Goal: Information Seeking & Learning: Learn about a topic

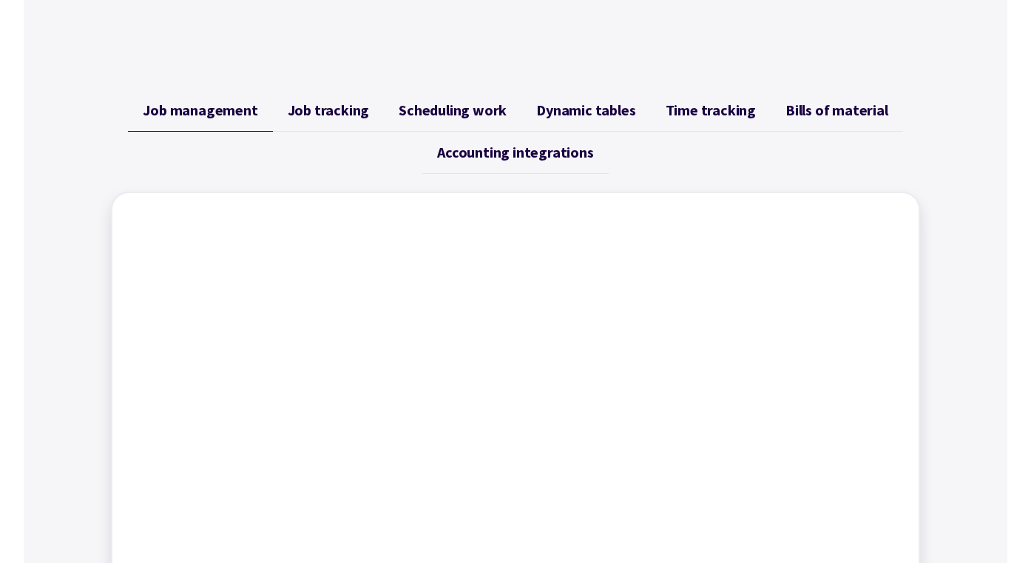
scroll to position [543, 0]
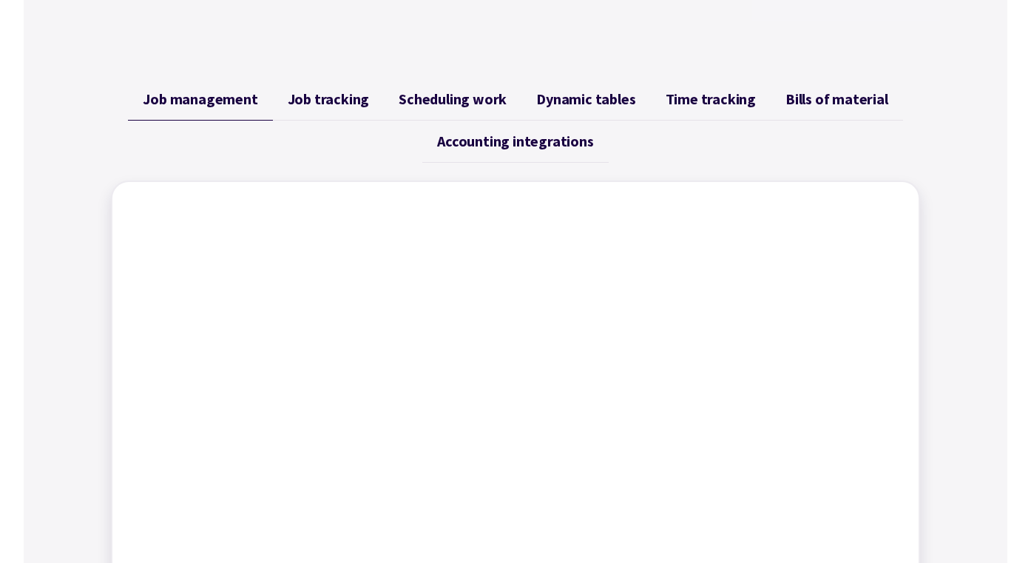
click at [513, 137] on span "Accounting integrations" at bounding box center [515, 141] width 156 height 18
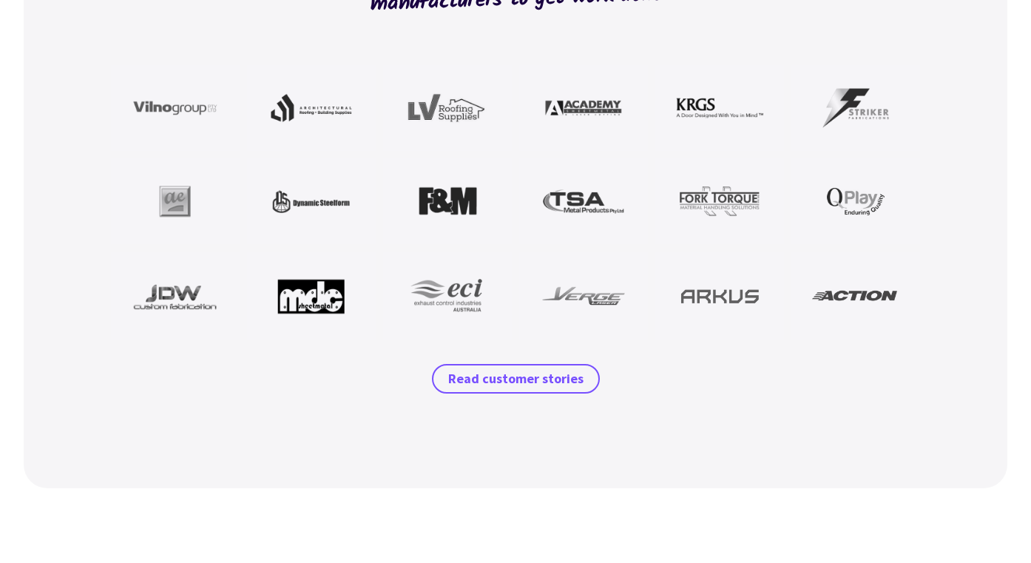
scroll to position [1383, 0]
click at [512, 366] on link "Read customer stories" at bounding box center [516, 378] width 168 height 30
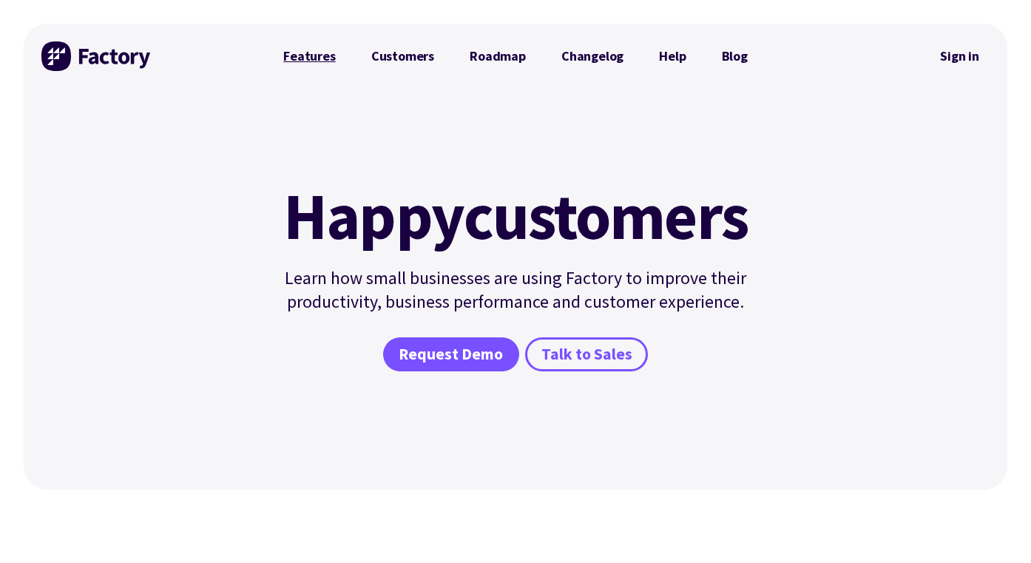
click at [320, 56] on link "Features" at bounding box center [309, 56] width 88 height 30
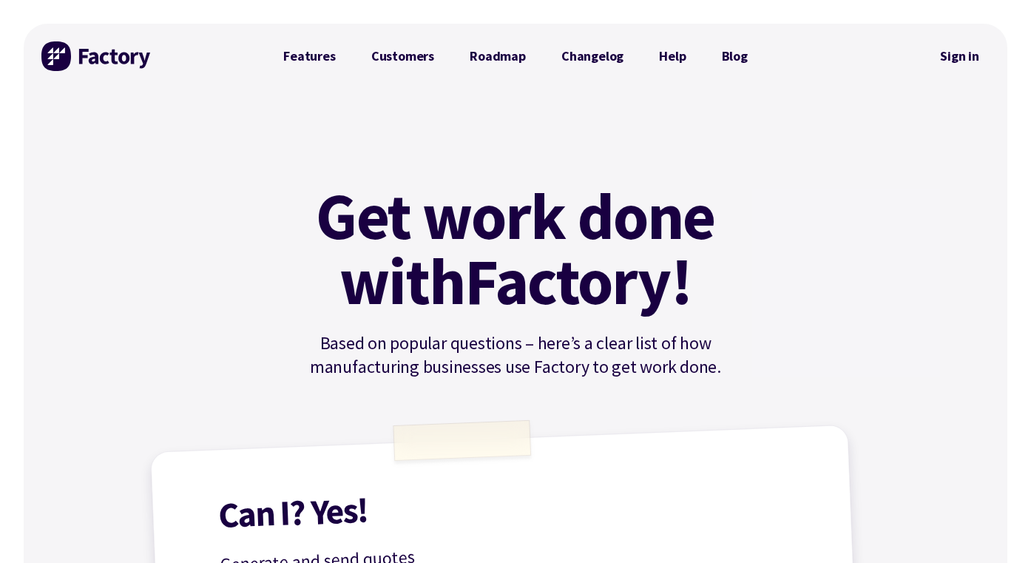
click at [131, 64] on img at bounding box center [96, 56] width 111 height 30
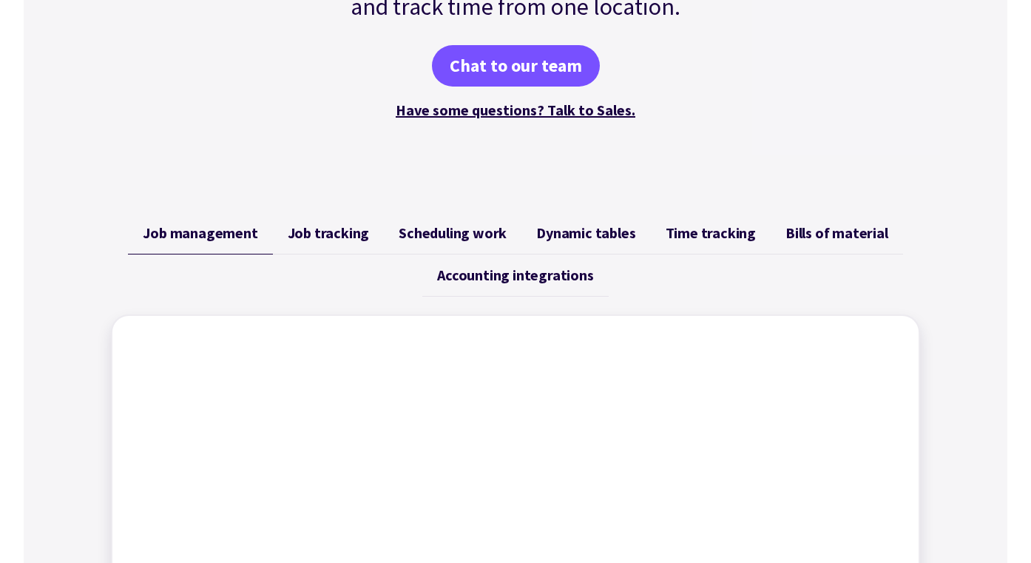
scroll to position [411, 0]
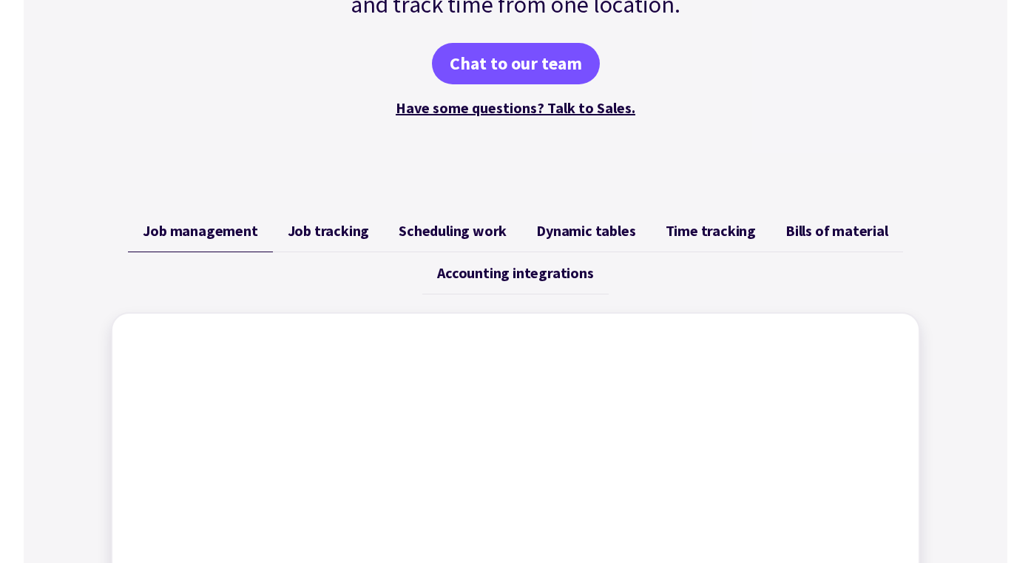
click at [339, 229] on span "Job tracking" at bounding box center [329, 231] width 82 height 18
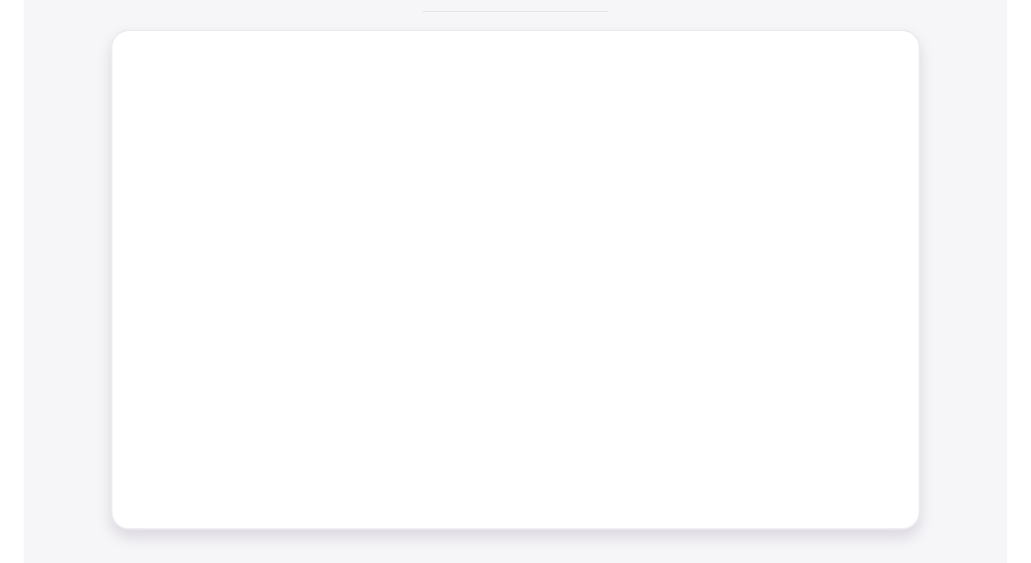
scroll to position [693, 0]
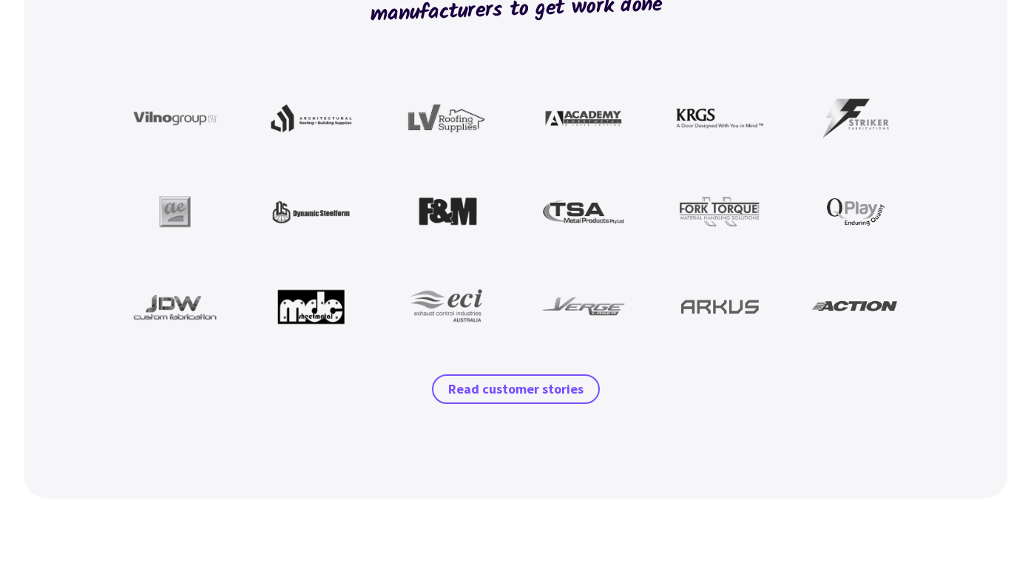
scroll to position [1438, 0]
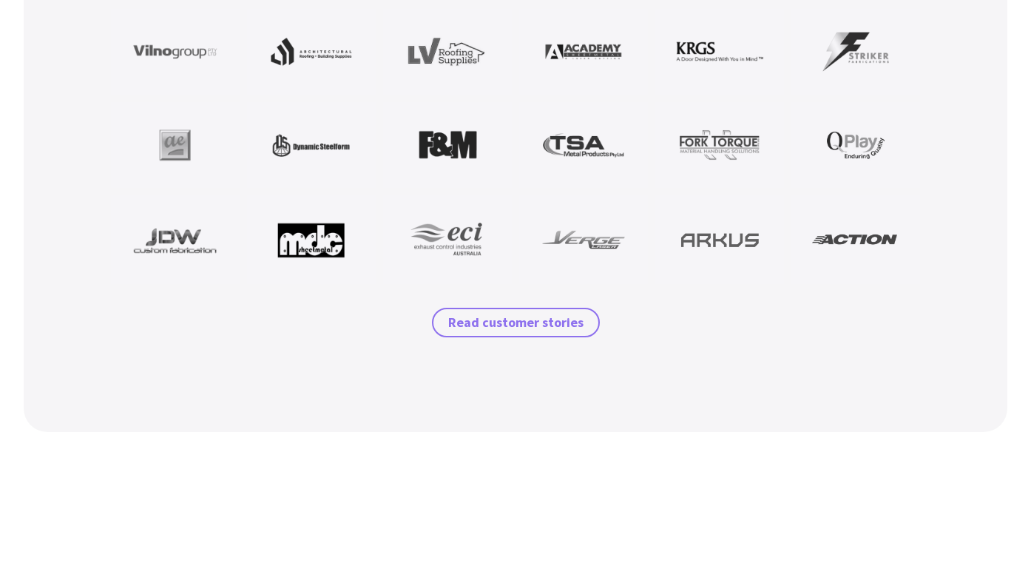
click at [541, 318] on span "Read customer stories" at bounding box center [515, 323] width 135 height 18
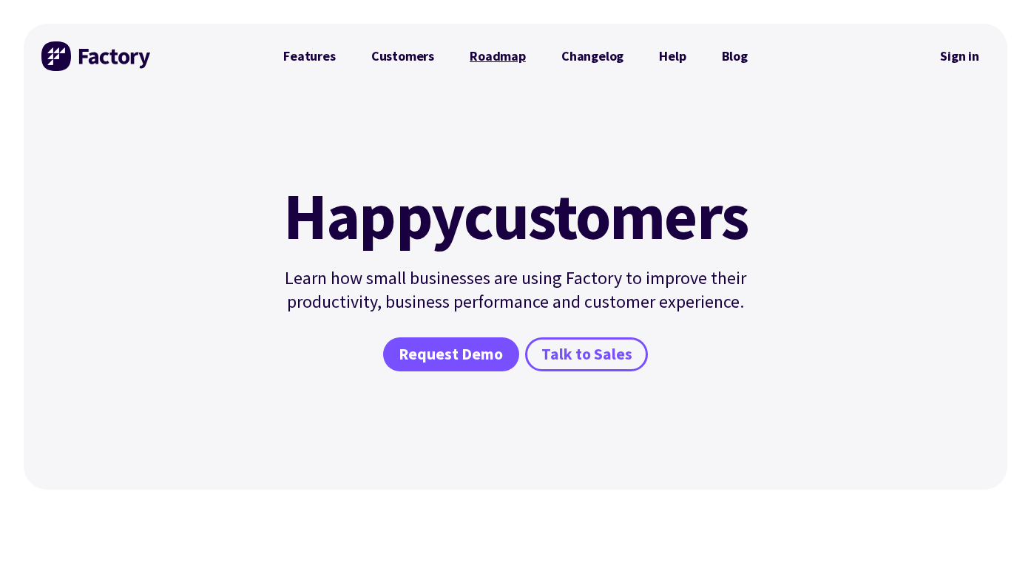
click at [493, 52] on link "Roadmap" at bounding box center [498, 56] width 92 height 30
